Goal: Feedback & Contribution: Contribute content

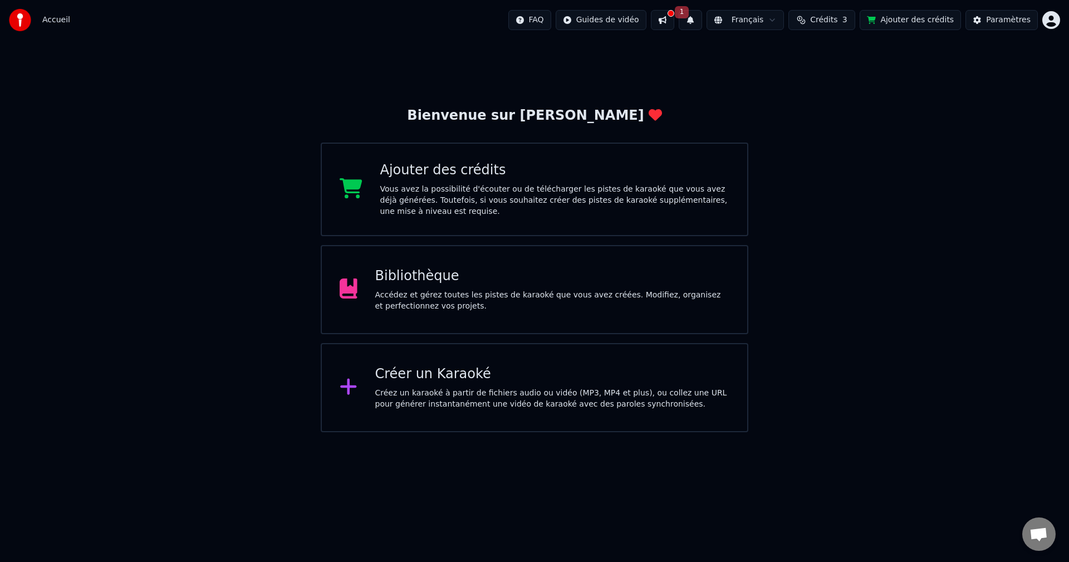
click at [440, 293] on div "Accédez et gérez toutes les pistes de karaoké que vous avez créées. Modifiez, o…" at bounding box center [552, 301] width 355 height 22
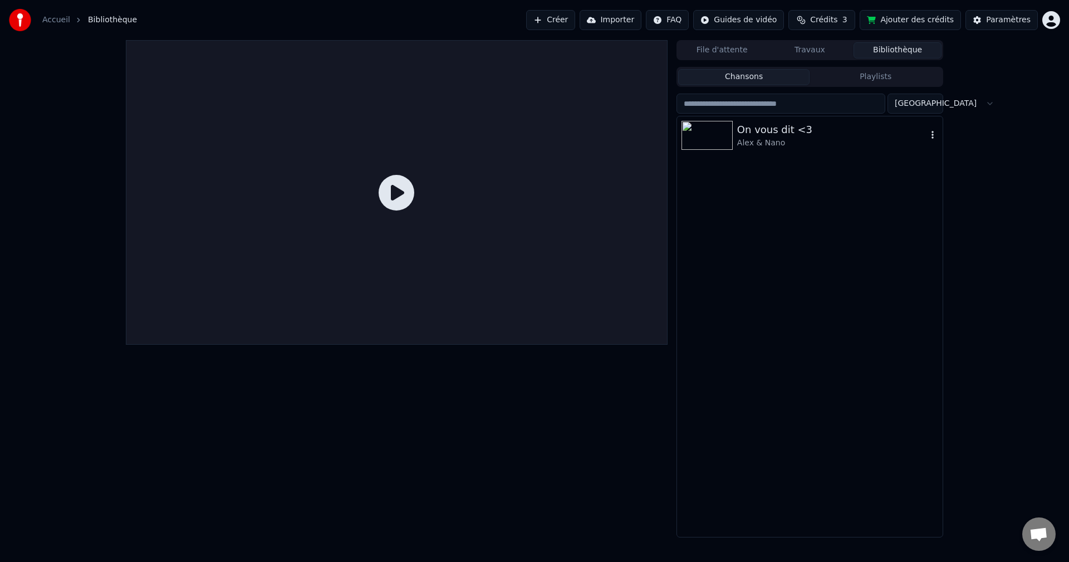
click at [773, 138] on div "Alex & Nano" at bounding box center [832, 143] width 190 height 11
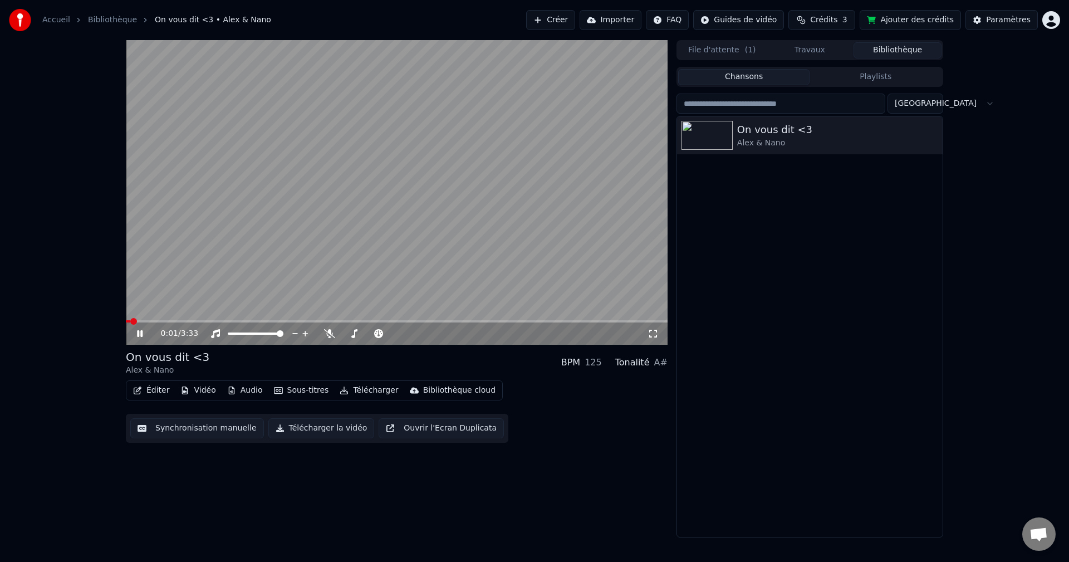
click at [139, 332] on icon at bounding box center [140, 333] width 6 height 7
click at [136, 331] on icon at bounding box center [148, 333] width 26 height 9
click at [387, 332] on span at bounding box center [385, 333] width 7 height 7
click at [345, 337] on span at bounding box center [347, 333] width 7 height 7
click at [381, 331] on icon at bounding box center [378, 333] width 9 height 9
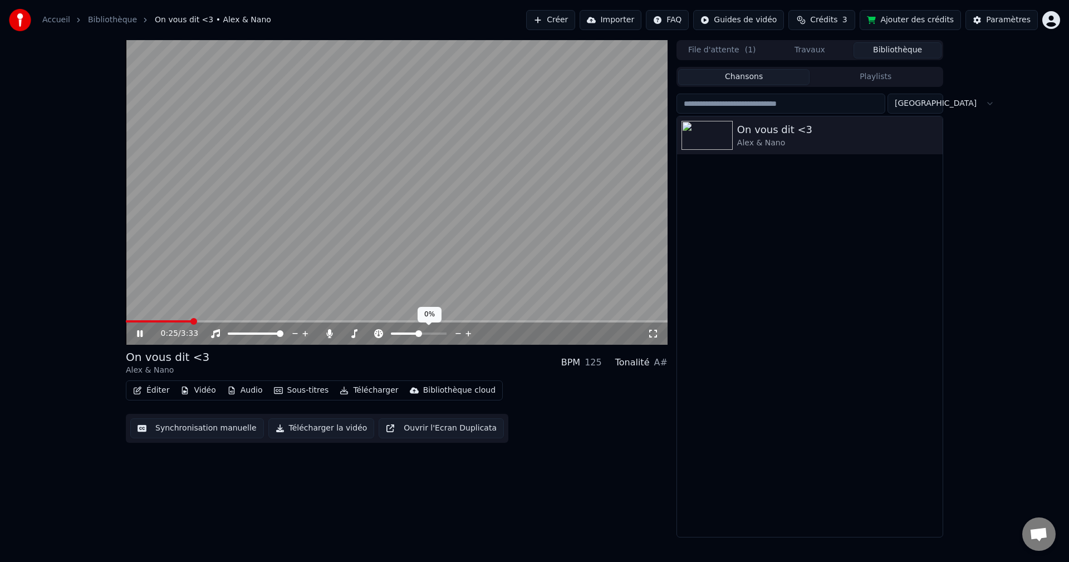
click at [459, 333] on icon at bounding box center [458, 333] width 6 height 1
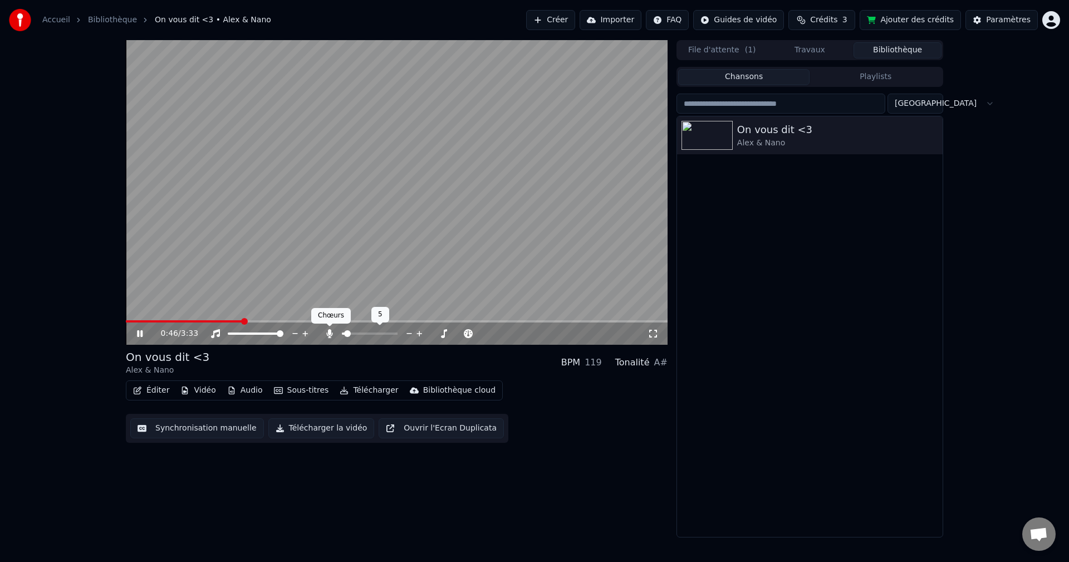
click at [333, 332] on icon at bounding box center [329, 333] width 11 height 9
click at [327, 331] on icon at bounding box center [329, 333] width 11 height 9
click at [349, 334] on span at bounding box center [350, 333] width 7 height 7
click at [405, 333] on icon at bounding box center [409, 333] width 11 height 11
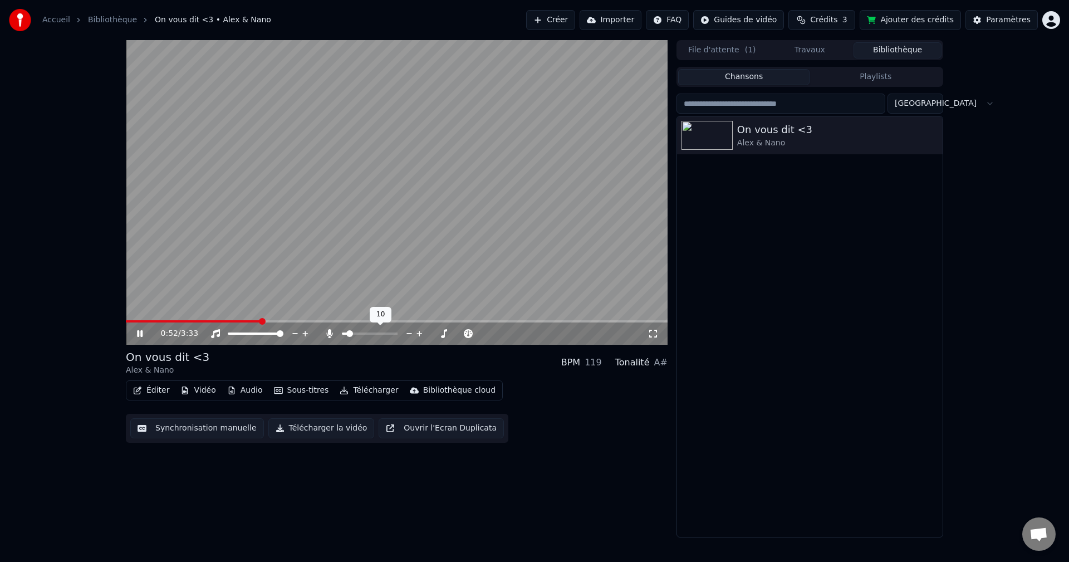
click at [405, 333] on icon at bounding box center [409, 333] width 11 height 11
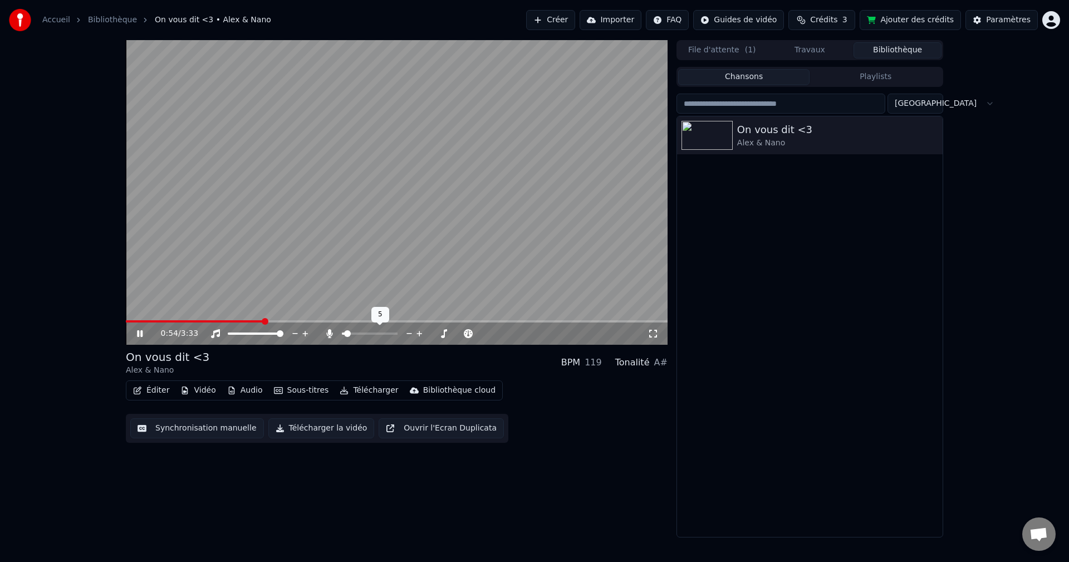
click at [405, 333] on icon at bounding box center [409, 333] width 11 height 11
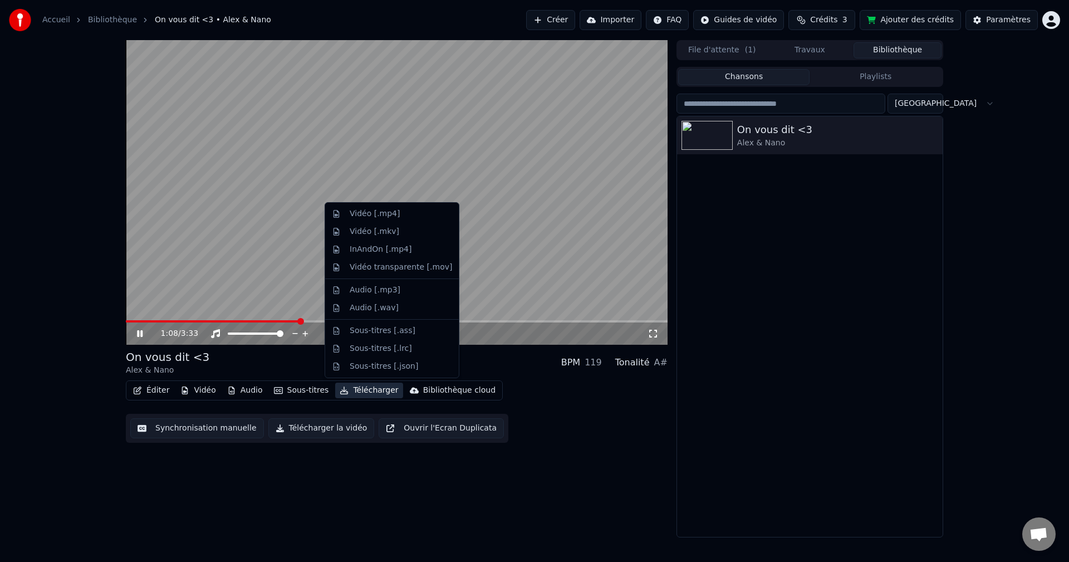
click at [340, 390] on icon "button" at bounding box center [344, 390] width 8 height 8
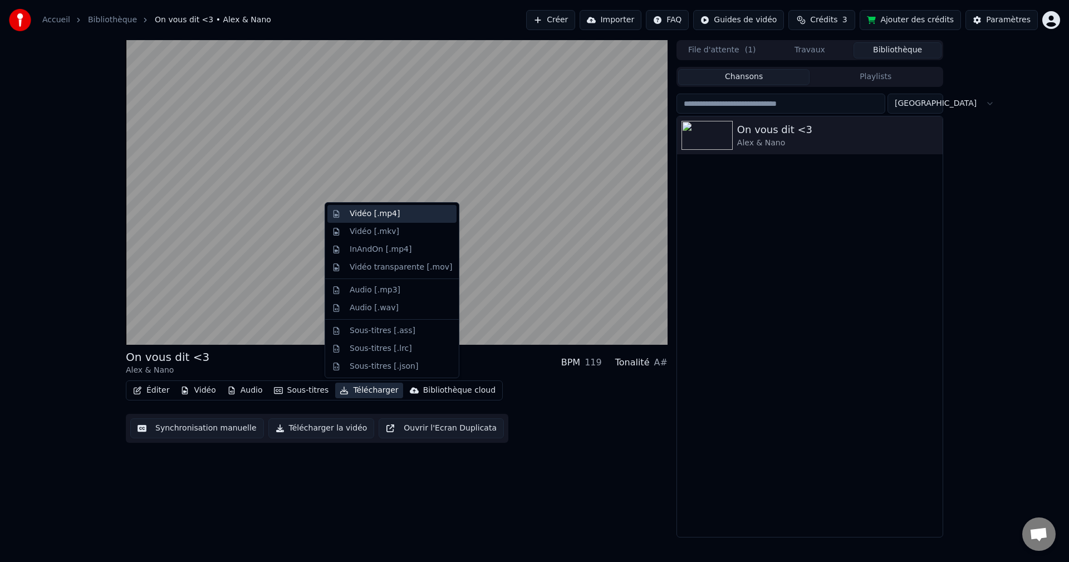
click at [380, 212] on div "Vidéo [.mp4]" at bounding box center [375, 213] width 50 height 11
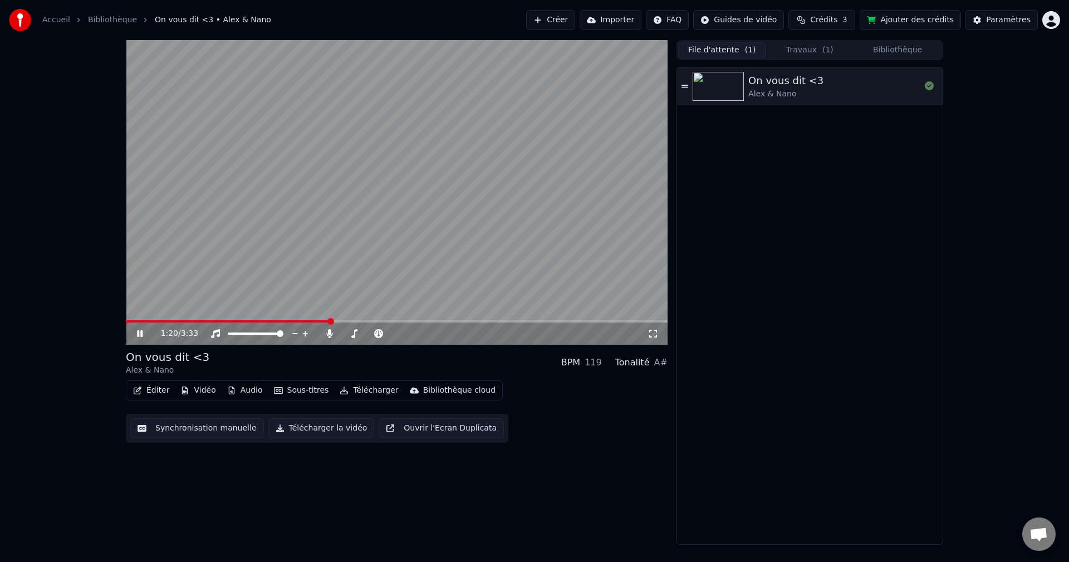
click at [725, 51] on button "File d'attente ( 1 )" at bounding box center [722, 50] width 88 height 16
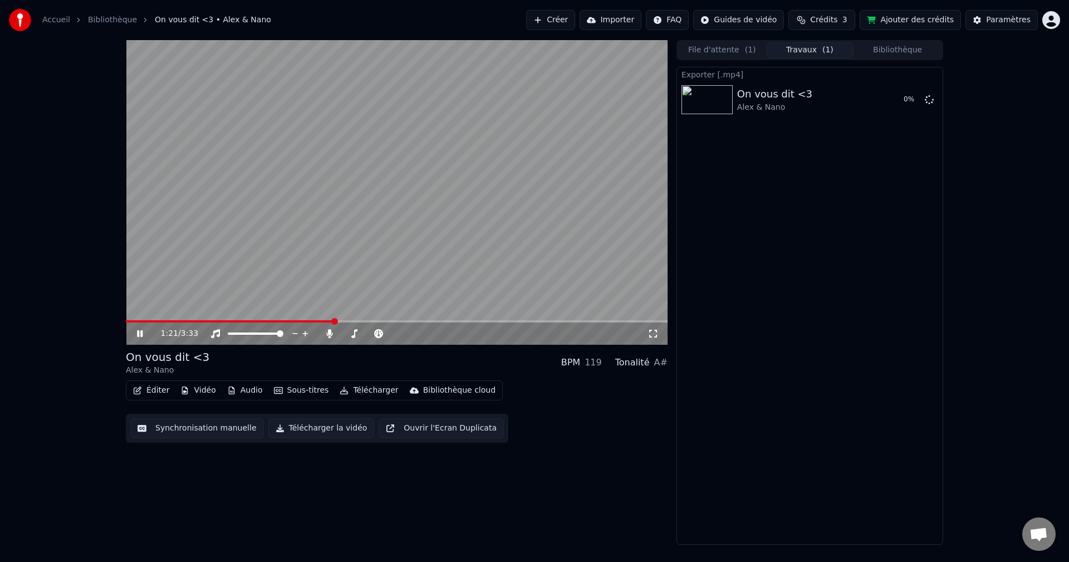
click at [805, 48] on button "Travaux ( 1 )" at bounding box center [810, 50] width 88 height 16
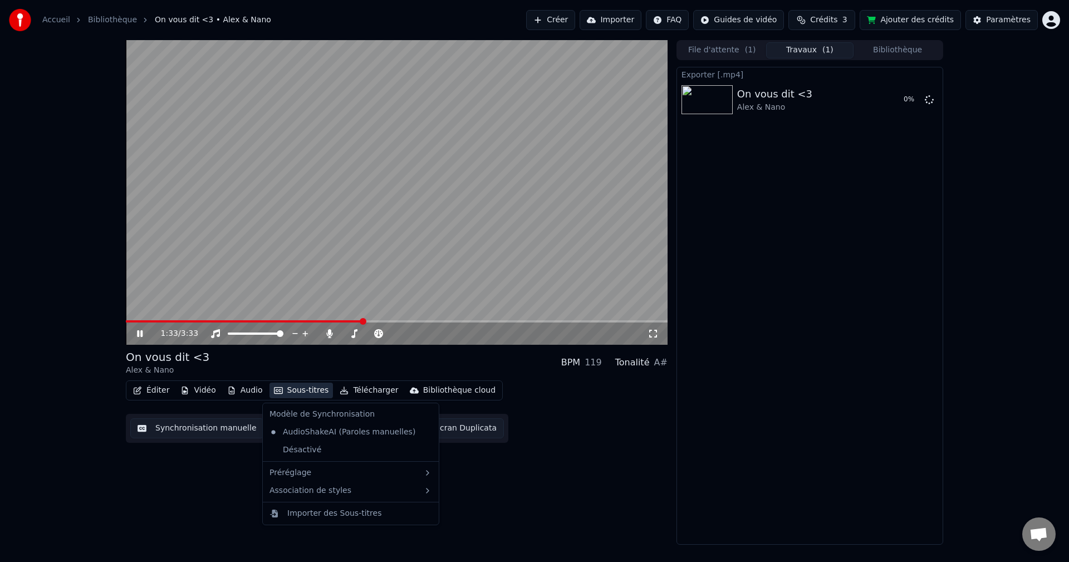
click at [298, 390] on button "Sous-titres" at bounding box center [301, 390] width 64 height 16
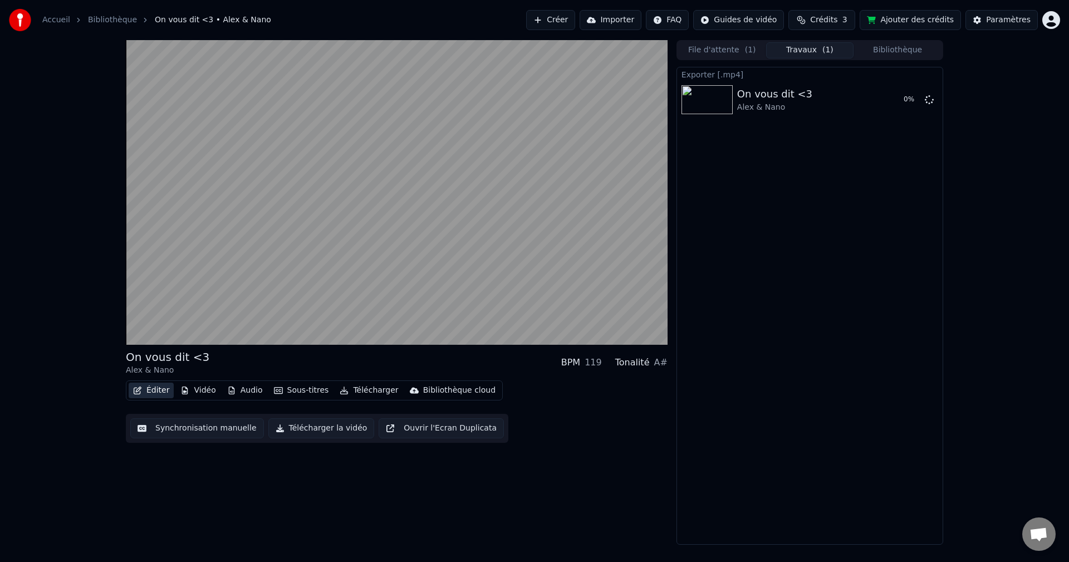
click at [150, 390] on button "Éditer" at bounding box center [151, 390] width 45 height 16
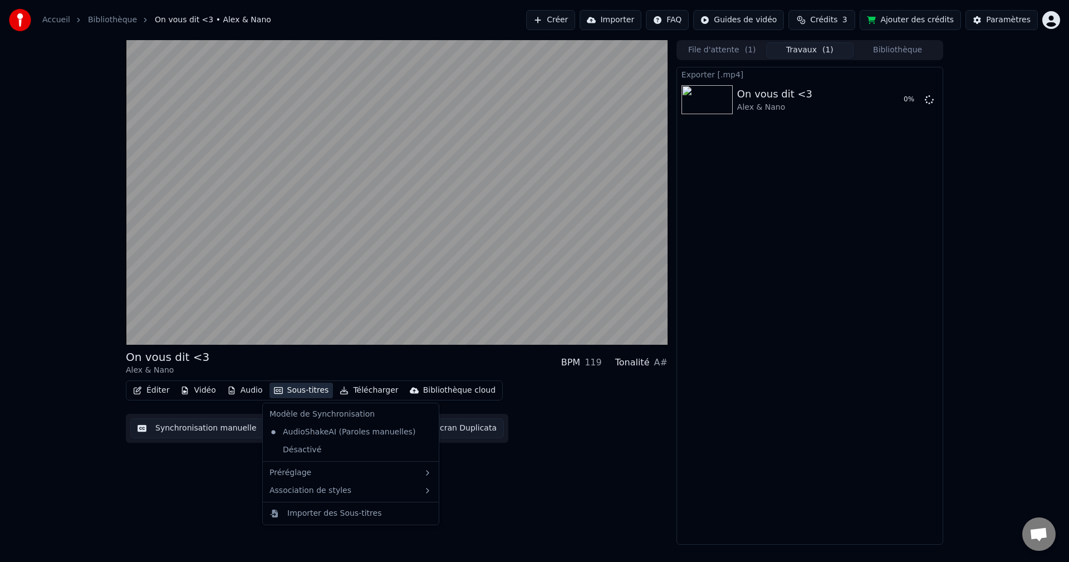
click at [296, 389] on button "Sous-titres" at bounding box center [301, 390] width 64 height 16
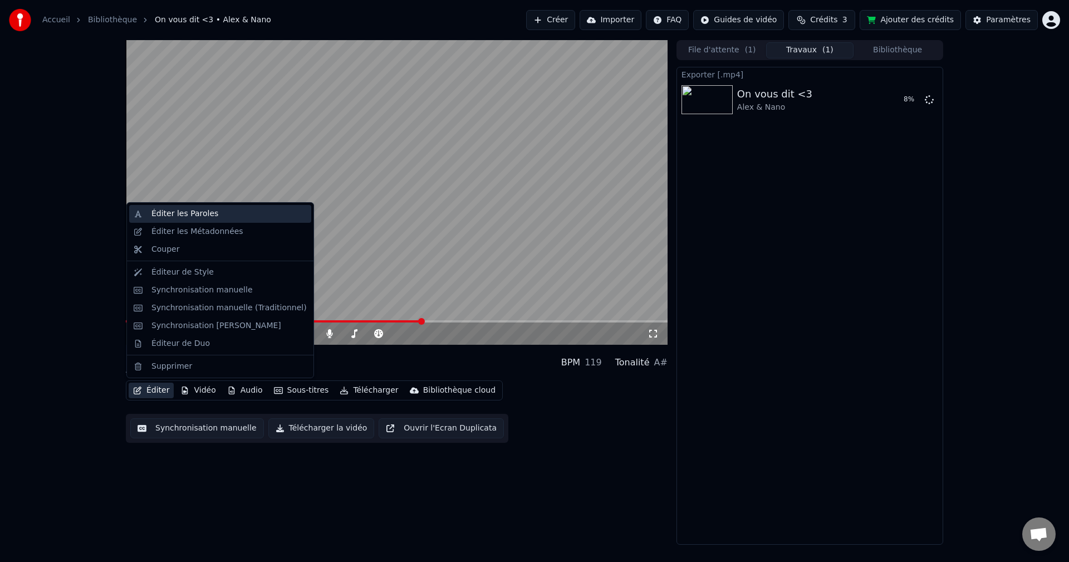
click at [177, 215] on div "Éditer les Paroles" at bounding box center [184, 213] width 67 height 11
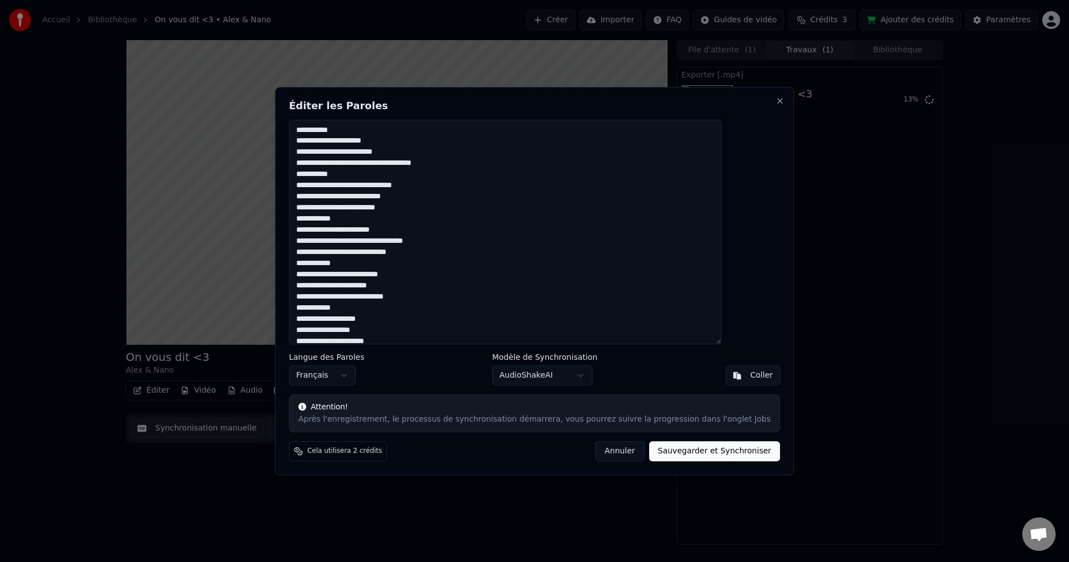
click at [428, 298] on textarea at bounding box center [505, 232] width 433 height 225
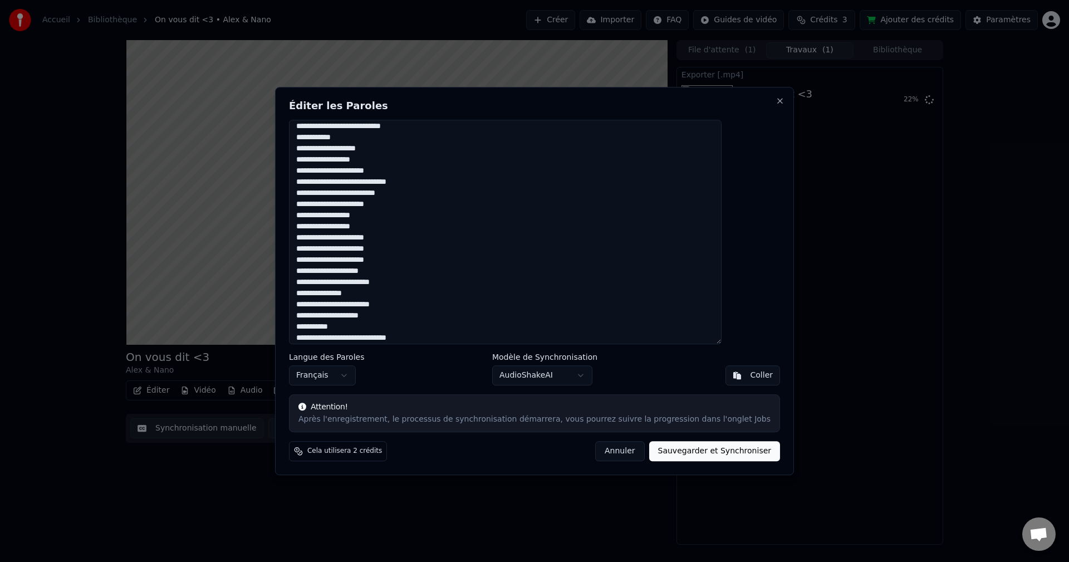
scroll to position [215, 0]
click at [441, 316] on textarea at bounding box center [505, 232] width 433 height 225
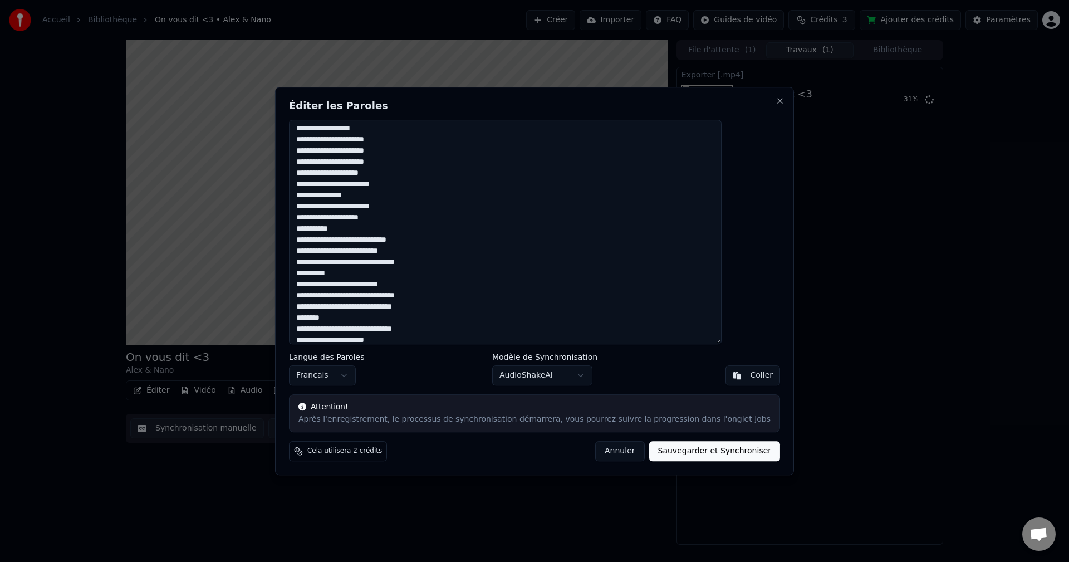
scroll to position [269, 0]
click at [436, 307] on textarea at bounding box center [505, 232] width 433 height 225
click at [449, 305] on textarea at bounding box center [505, 232] width 433 height 225
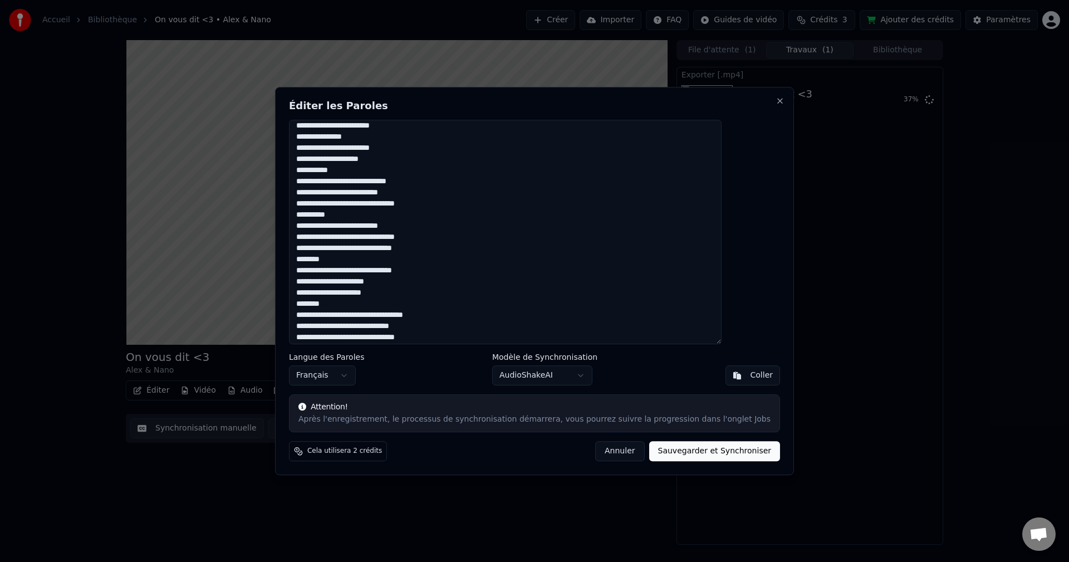
scroll to position [328, 0]
click at [400, 292] on textarea at bounding box center [505, 232] width 433 height 225
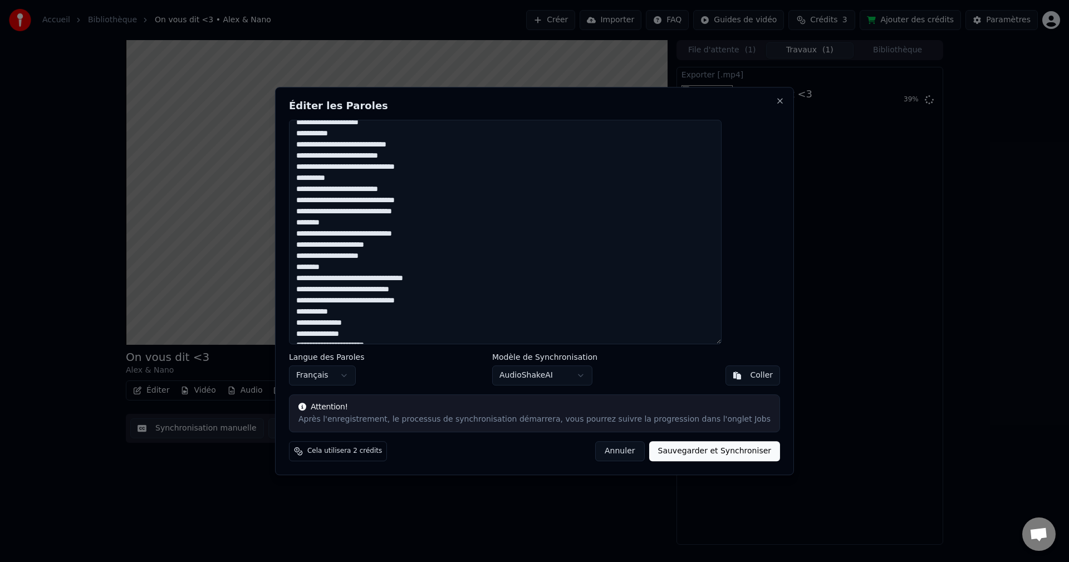
scroll to position [368, 0]
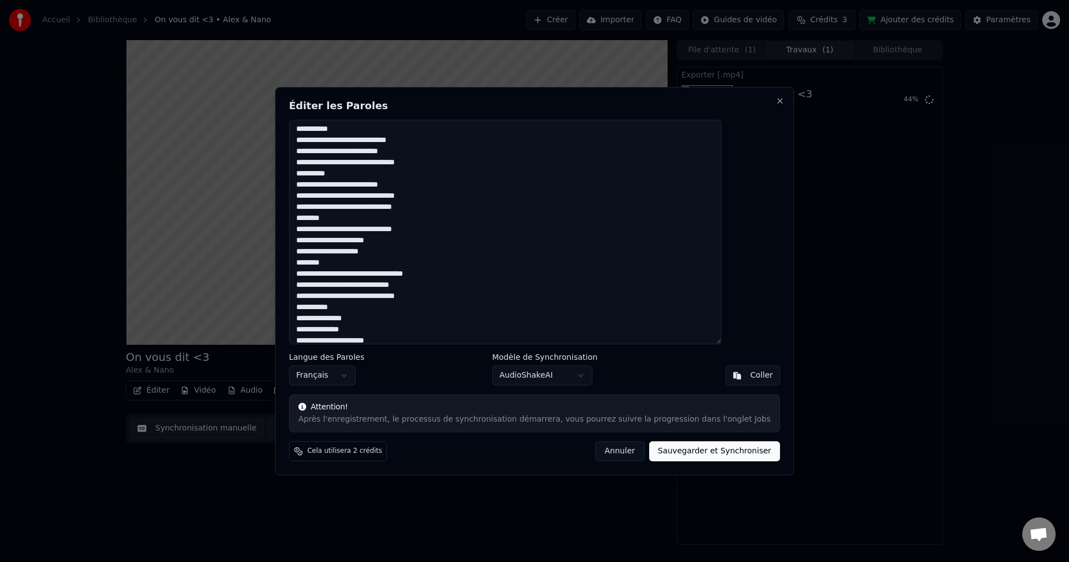
click at [329, 273] on textarea at bounding box center [505, 232] width 433 height 225
click at [357, 275] on textarea at bounding box center [505, 232] width 433 height 225
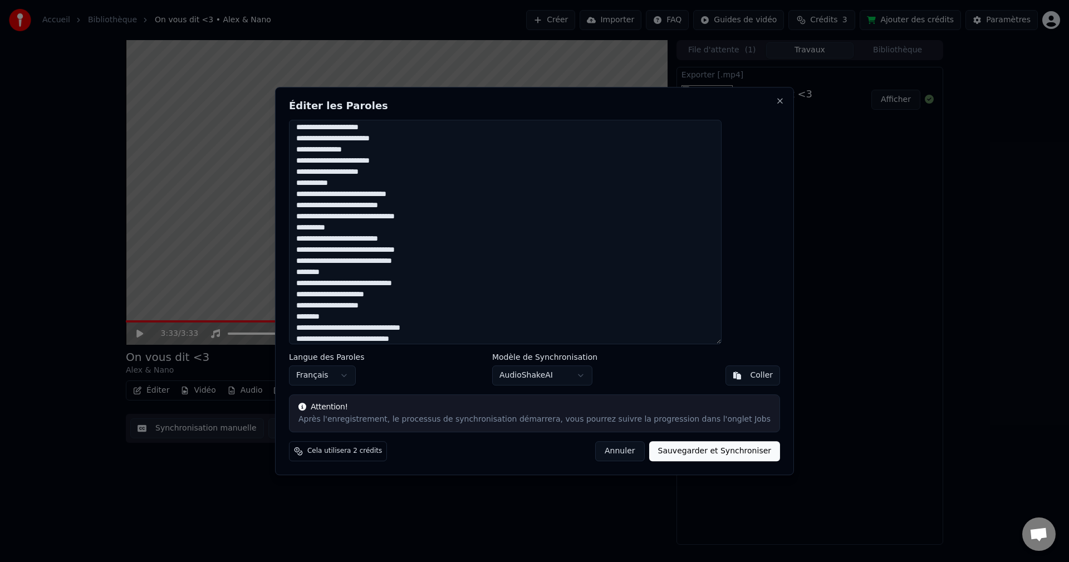
scroll to position [313, 0]
click at [416, 205] on textarea at bounding box center [505, 232] width 433 height 225
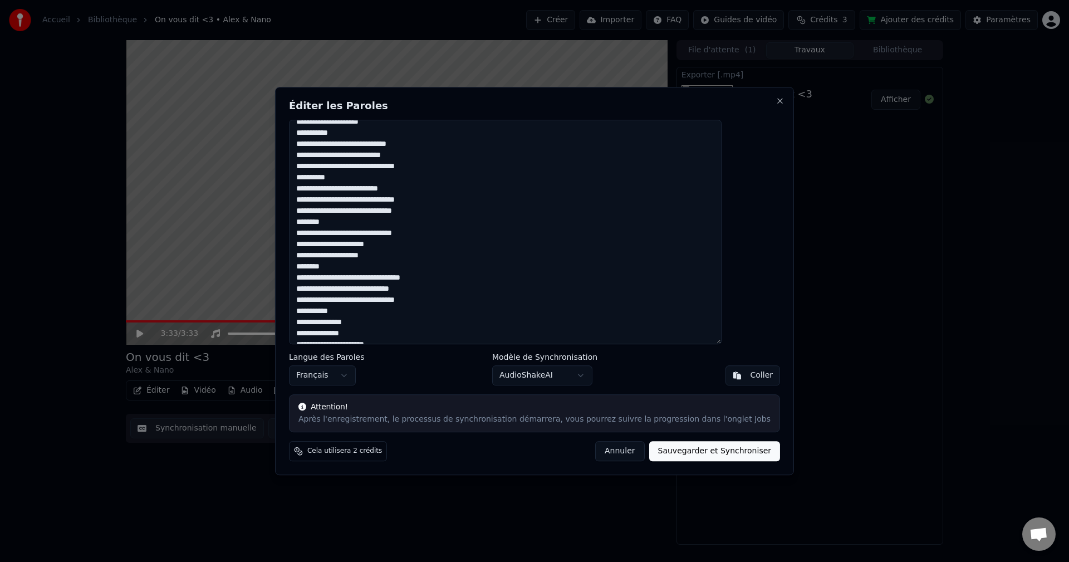
scroll to position [365, 0]
click at [355, 277] on textarea at bounding box center [505, 232] width 433 height 225
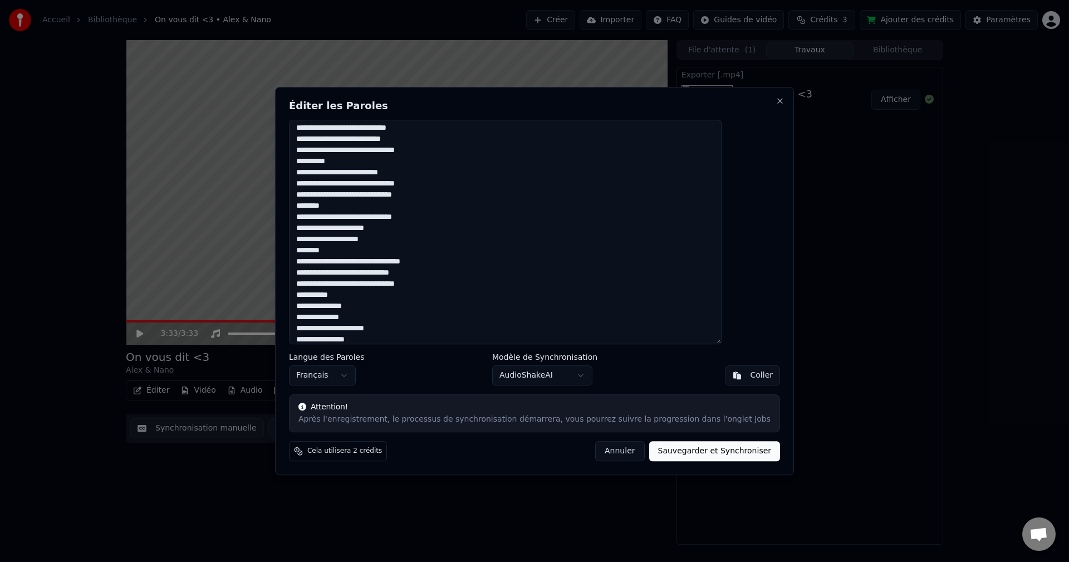
click at [353, 273] on textarea at bounding box center [505, 232] width 433 height 225
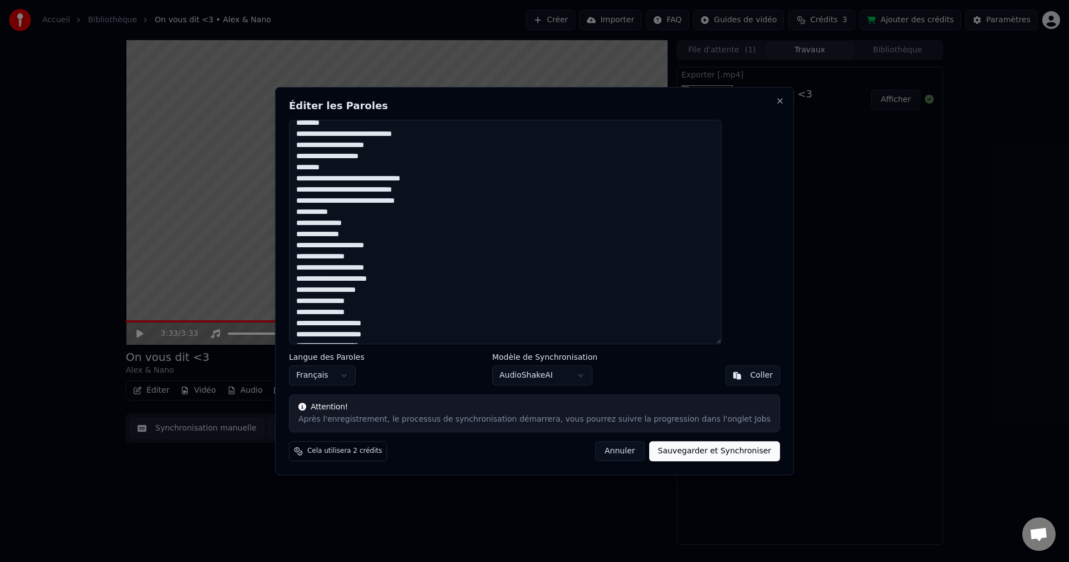
scroll to position [464, 0]
click at [365, 268] on textarea at bounding box center [505, 232] width 433 height 225
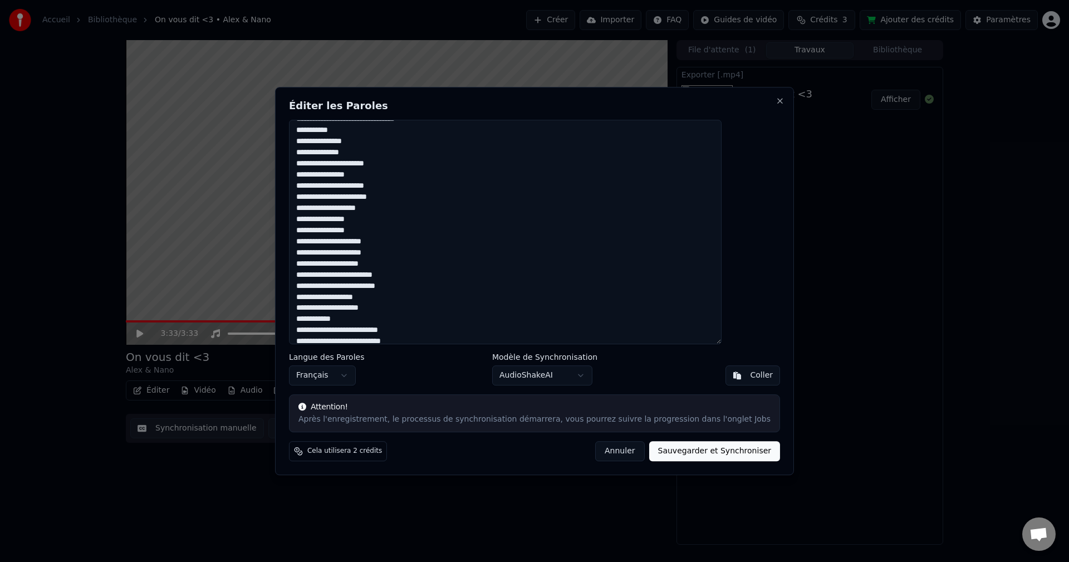
scroll to position [548, 0]
click at [422, 284] on textarea at bounding box center [505, 232] width 433 height 225
click at [406, 281] on textarea at bounding box center [505, 232] width 433 height 225
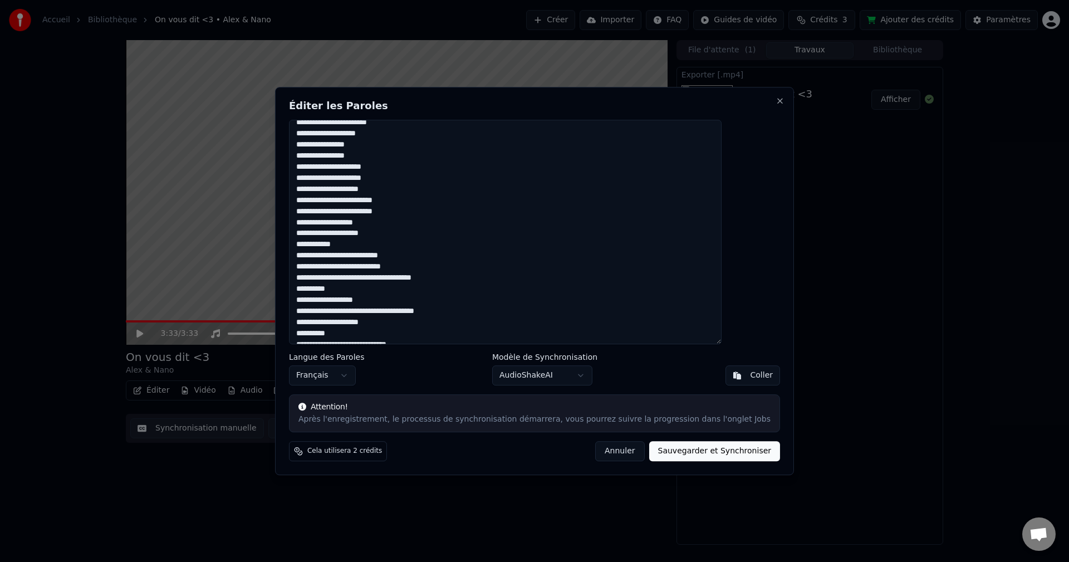
scroll to position [620, 0]
click at [369, 256] on textarea at bounding box center [505, 232] width 433 height 225
click at [454, 279] on textarea at bounding box center [505, 232] width 433 height 225
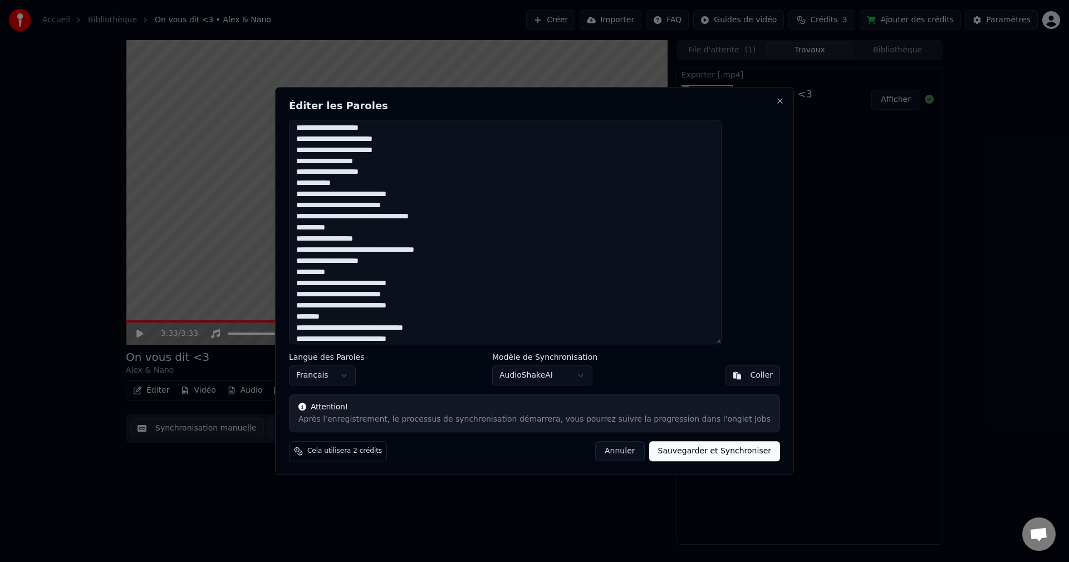
scroll to position [682, 0]
click at [395, 262] on textarea at bounding box center [505, 232] width 433 height 225
click at [400, 263] on textarea at bounding box center [505, 232] width 433 height 225
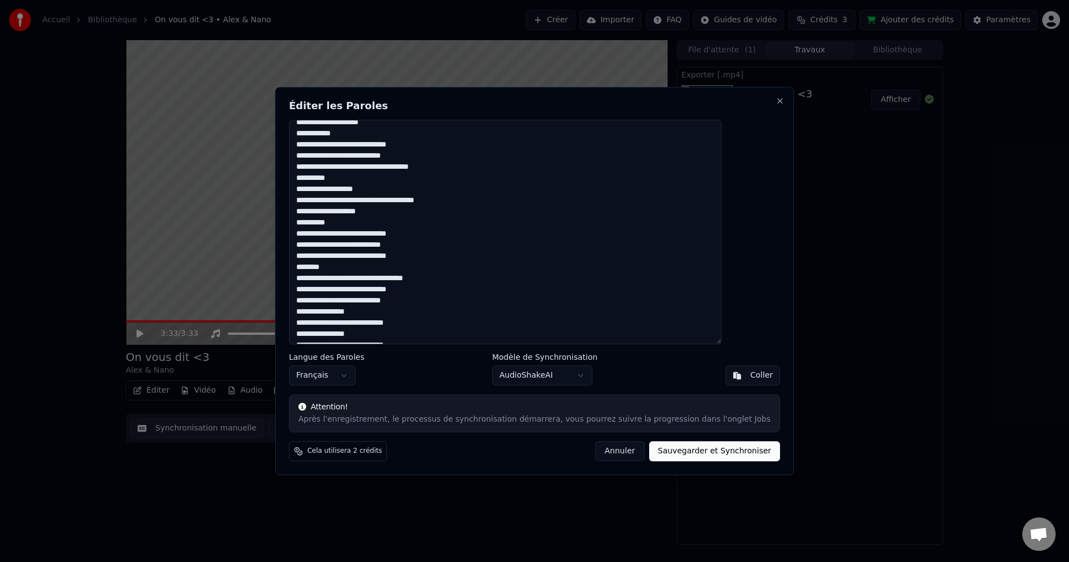
scroll to position [732, 0]
click at [423, 255] on textarea at bounding box center [505, 232] width 433 height 225
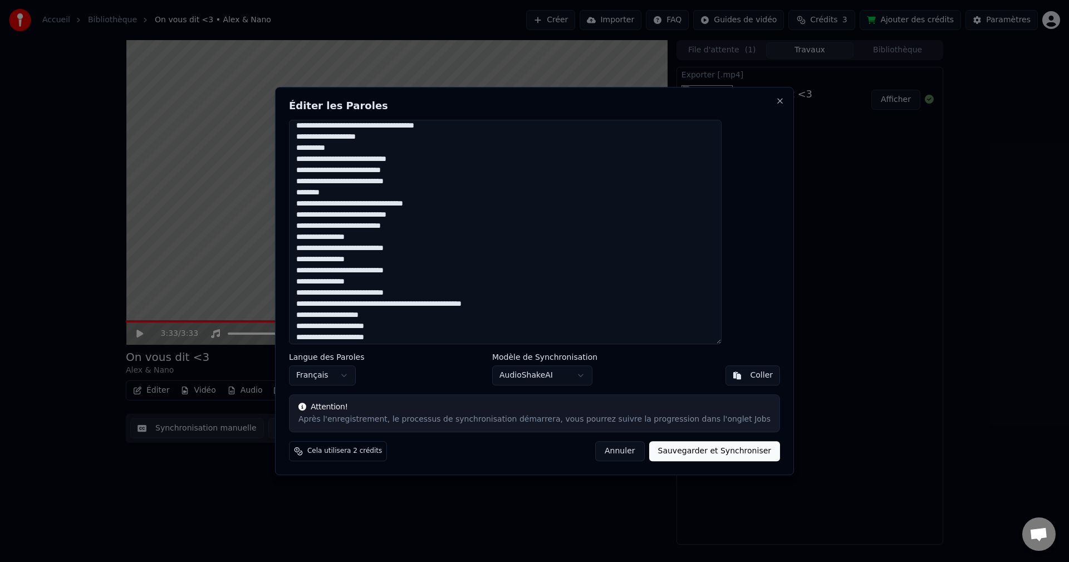
scroll to position [806, 0]
click at [387, 227] on textarea at bounding box center [505, 232] width 433 height 225
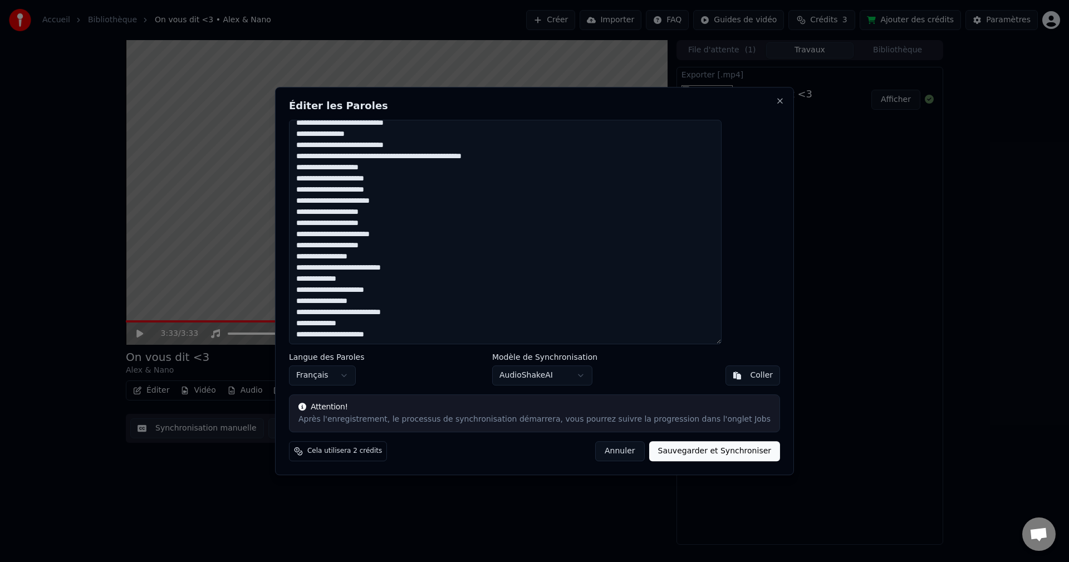
scroll to position [953, 0]
type textarea "**********"
click at [669, 451] on button "Sauvegarder et Synchroniser" at bounding box center [714, 451] width 131 height 20
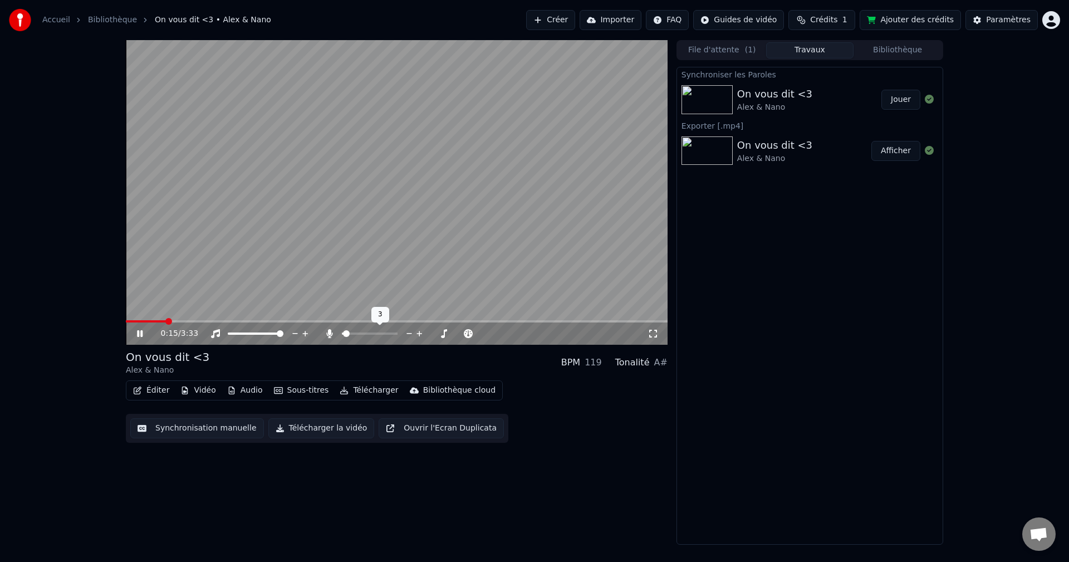
click at [419, 331] on icon at bounding box center [419, 334] width 6 height 6
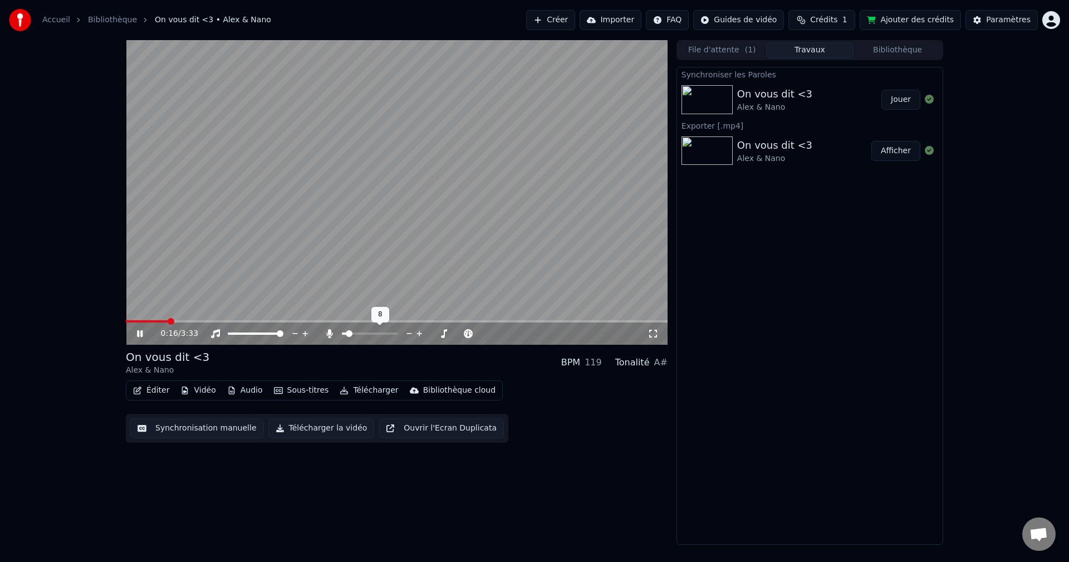
click at [419, 331] on icon at bounding box center [419, 334] width 6 height 6
click at [283, 330] on span at bounding box center [280, 333] width 7 height 7
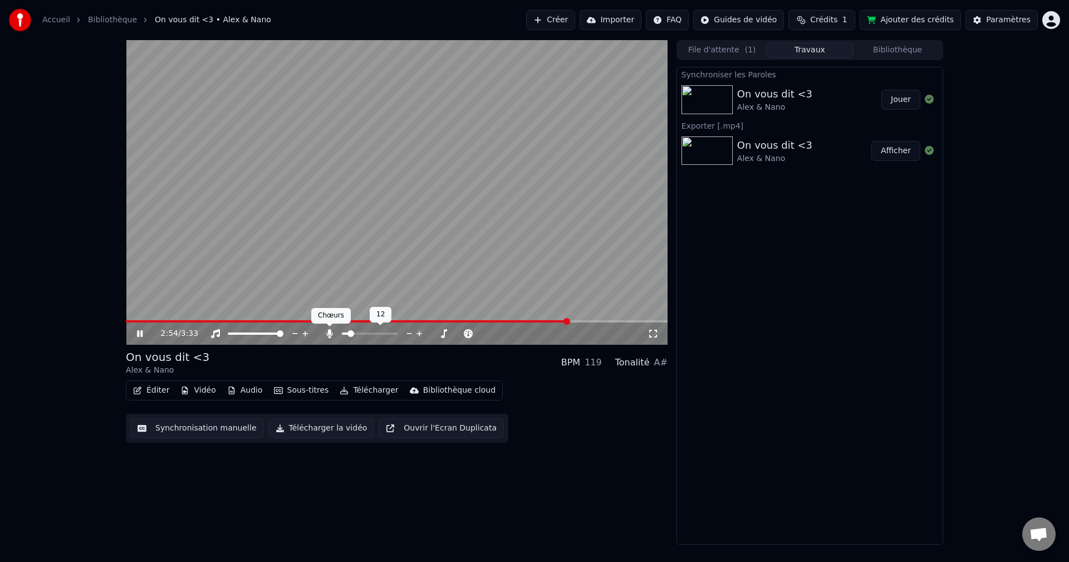
click at [329, 333] on icon at bounding box center [329, 333] width 6 height 9
click at [419, 332] on icon at bounding box center [419, 333] width 11 height 11
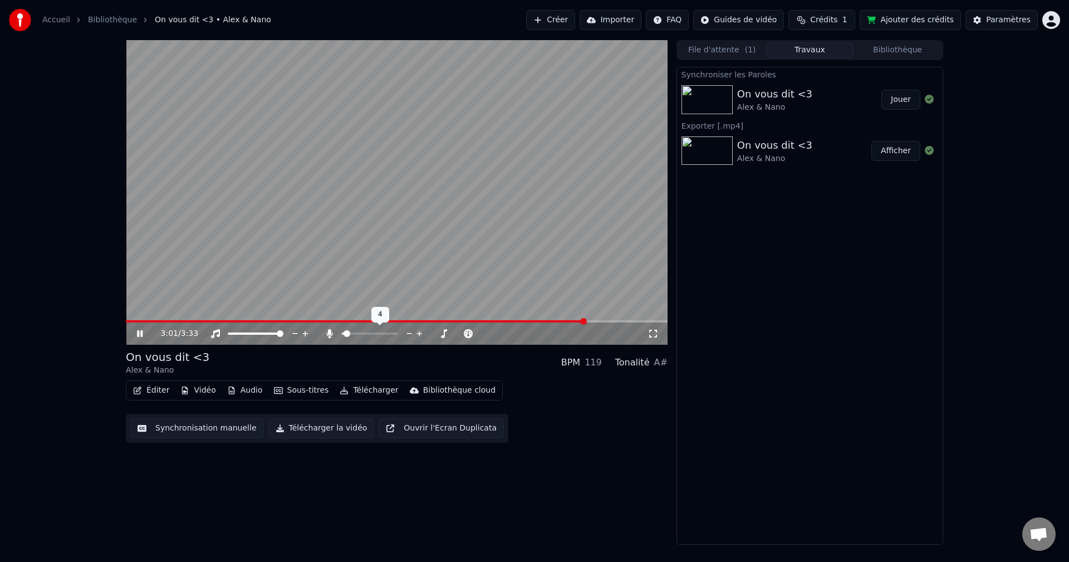
click at [419, 332] on icon at bounding box center [419, 333] width 11 height 11
click at [377, 332] on icon at bounding box center [378, 333] width 9 height 9
click at [458, 331] on icon at bounding box center [458, 333] width 11 height 11
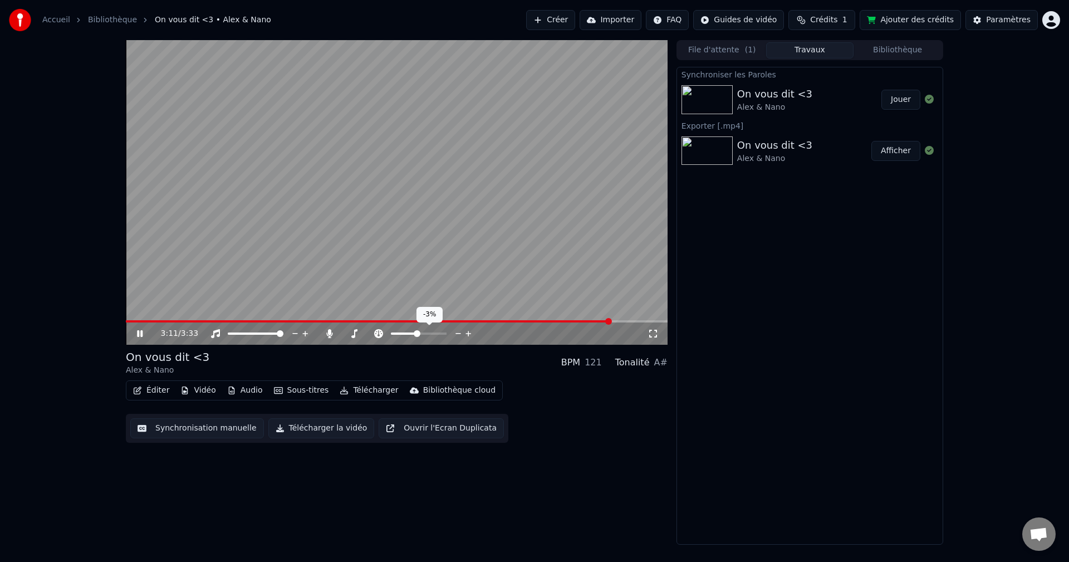
click at [458, 331] on icon at bounding box center [458, 333] width 11 height 11
click at [327, 335] on icon at bounding box center [329, 333] width 6 height 9
click at [328, 336] on icon at bounding box center [329, 333] width 11 height 9
click at [408, 333] on icon at bounding box center [409, 333] width 11 height 11
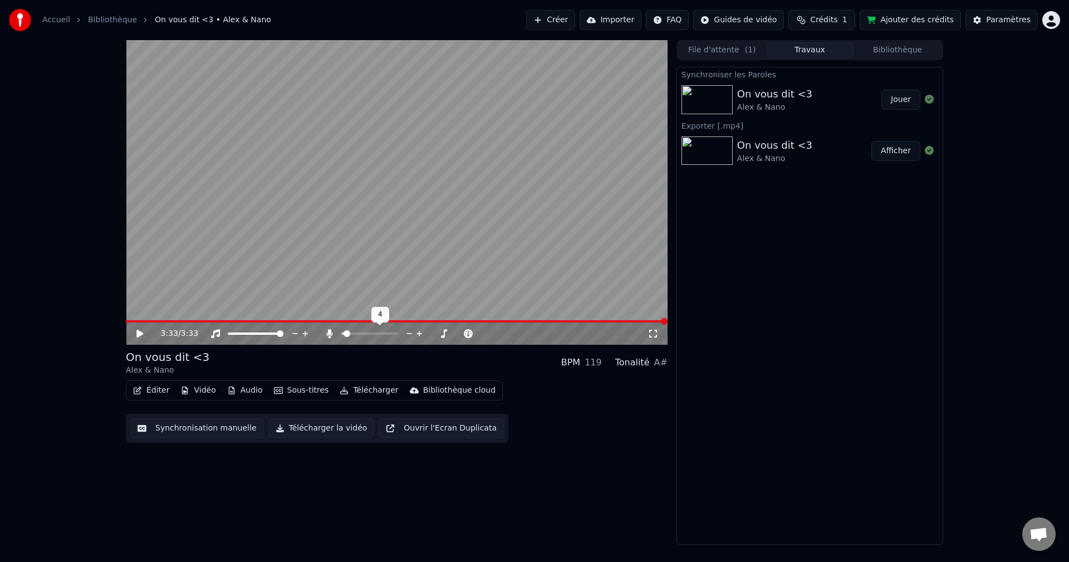
click at [344, 335] on span at bounding box center [347, 333] width 7 height 7
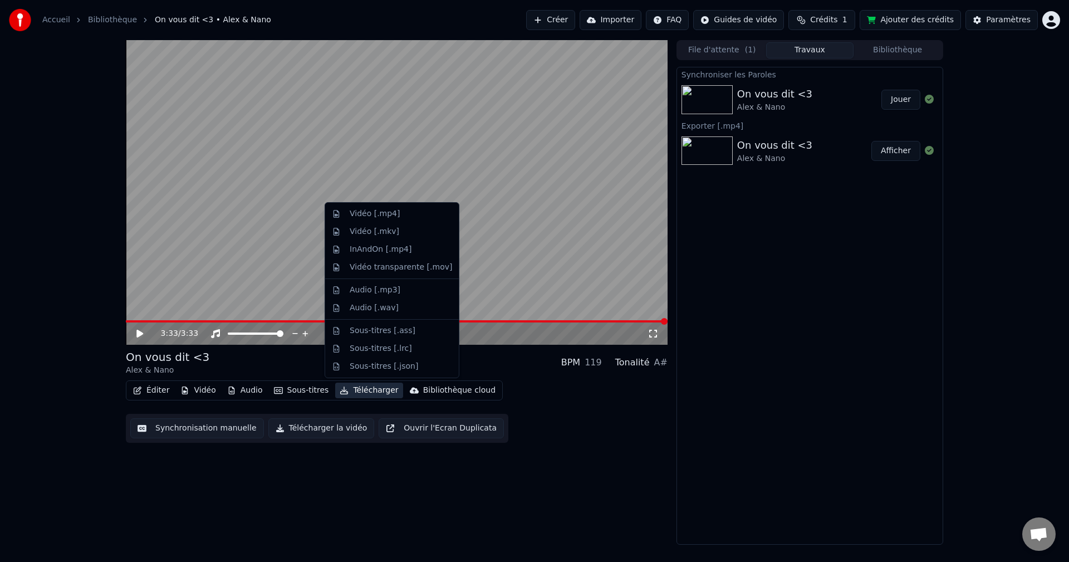
click at [354, 392] on button "Télécharger" at bounding box center [368, 390] width 67 height 16
click at [397, 218] on div "Vidéo [.mp4]" at bounding box center [401, 213] width 102 height 11
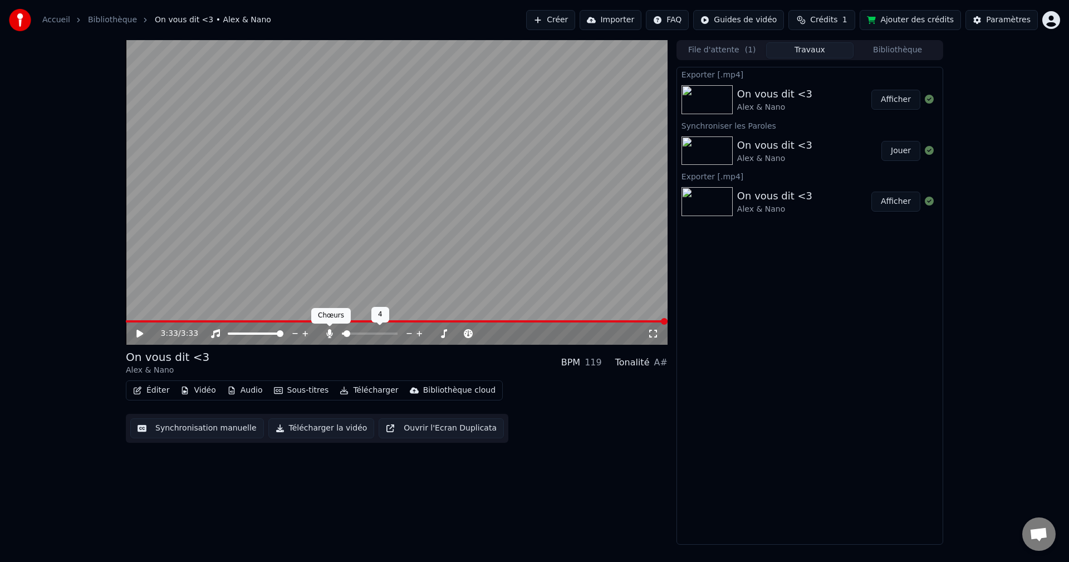
click at [330, 331] on icon at bounding box center [329, 333] width 6 height 9
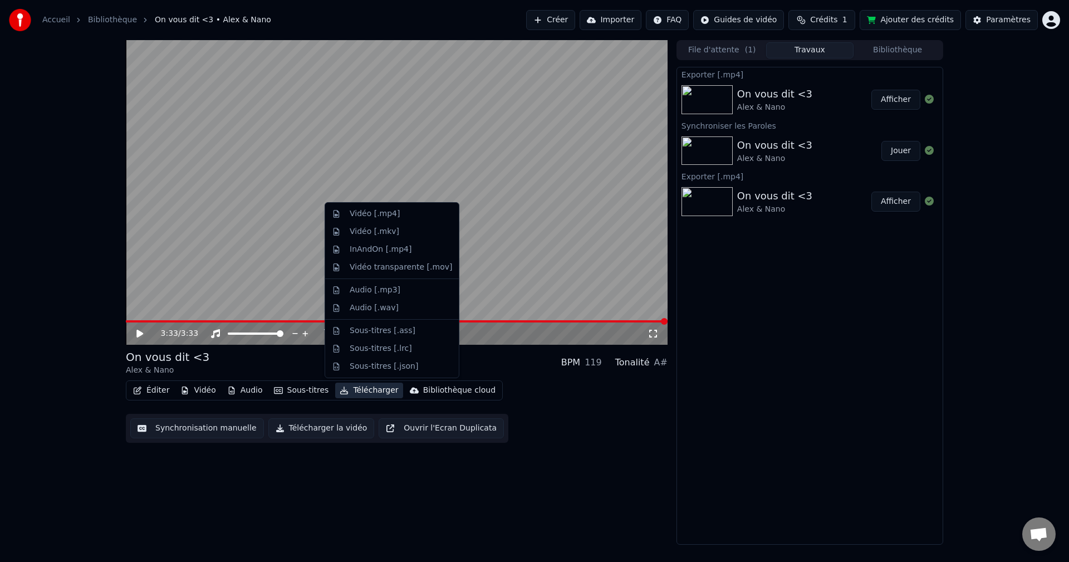
click at [354, 391] on button "Télécharger" at bounding box center [368, 390] width 67 height 16
click at [364, 216] on div "Vidéo [.mp4]" at bounding box center [375, 213] width 50 height 11
